Goal: Transaction & Acquisition: Register for event/course

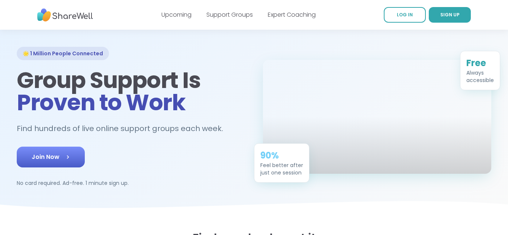
click at [71, 159] on link "Join Now" at bounding box center [51, 157] width 68 height 21
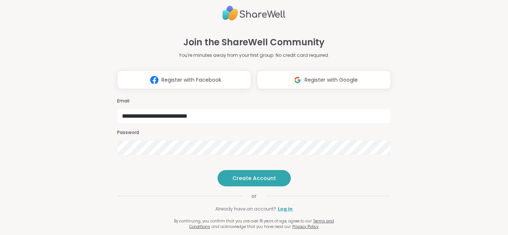
type input "**********"
click at [264, 182] on span "Create Account" at bounding box center [253, 178] width 43 height 7
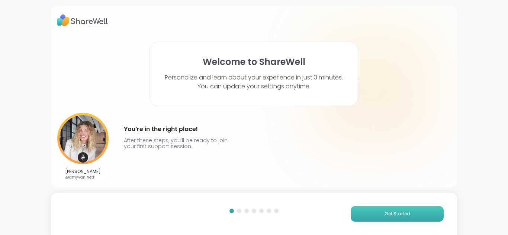
click at [395, 213] on span "Get Started" at bounding box center [397, 214] width 26 height 7
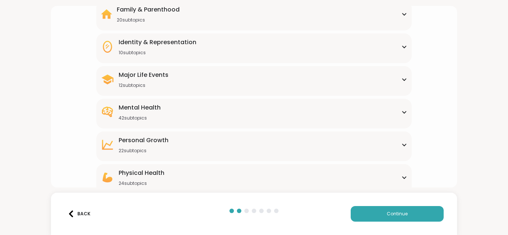
scroll to position [82, 0]
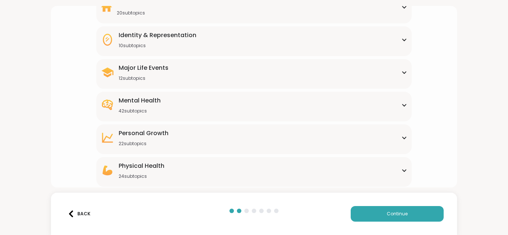
click at [405, 103] on icon at bounding box center [404, 105] width 6 height 4
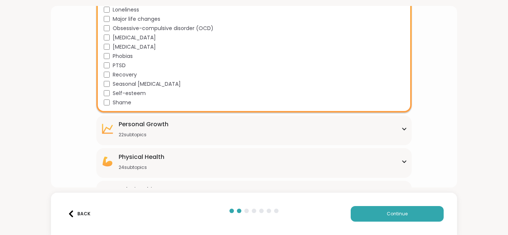
scroll to position [465, 0]
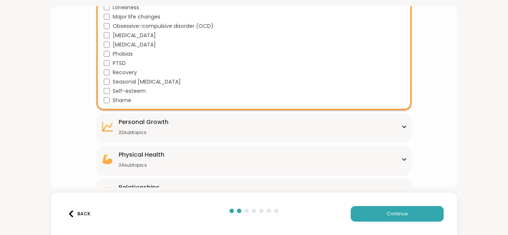
click at [404, 130] on div "[MEDICAL_DATA] 22 subtopics" at bounding box center [254, 127] width 307 height 18
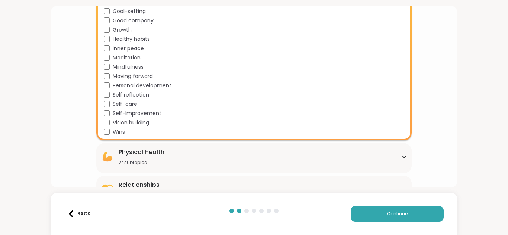
scroll to position [688, 0]
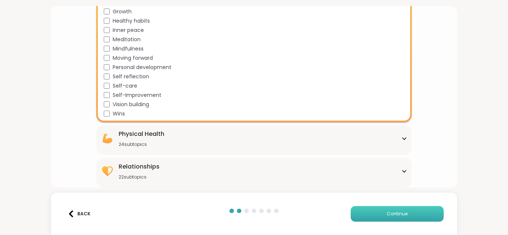
click at [400, 211] on span "Continue" at bounding box center [397, 214] width 21 height 7
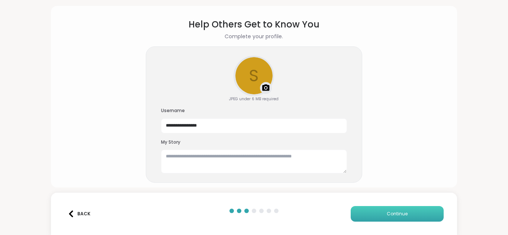
scroll to position [23, 0]
click at [401, 211] on span "Continue" at bounding box center [397, 214] width 21 height 7
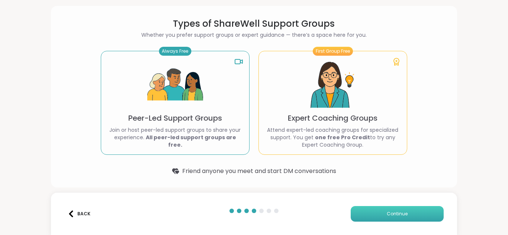
click at [397, 216] on span "Continue" at bounding box center [397, 214] width 21 height 7
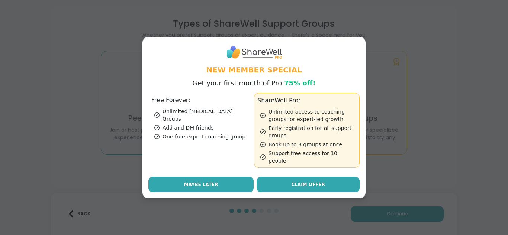
click at [236, 181] on button "Maybe Later" at bounding box center [200, 185] width 105 height 16
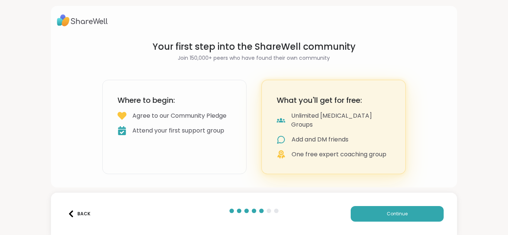
scroll to position [0, 0]
click at [381, 213] on button "Continue" at bounding box center [397, 214] width 93 height 16
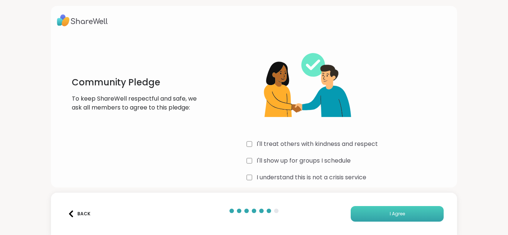
click at [371, 219] on button "I Agree" at bounding box center [397, 214] width 93 height 16
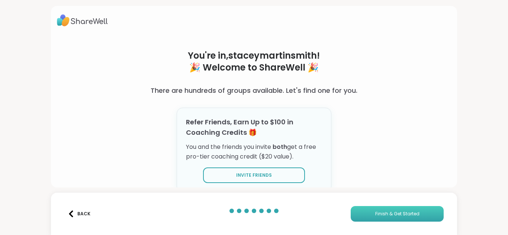
click at [366, 211] on button "Finish & Get Started" at bounding box center [397, 214] width 93 height 16
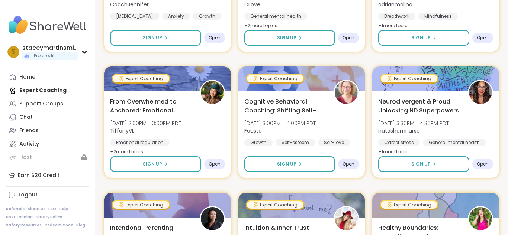
scroll to position [209, 0]
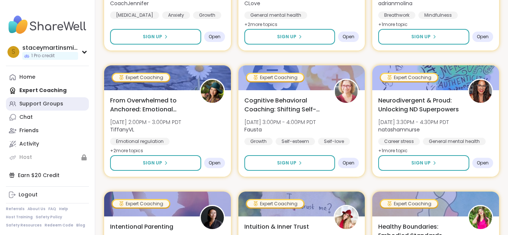
click at [45, 99] on link "Support Groups" at bounding box center [47, 103] width 83 height 13
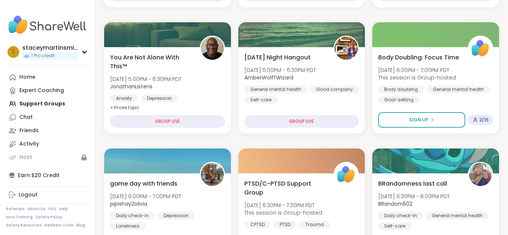
scroll to position [240, 0]
